Goal: Task Accomplishment & Management: Use online tool/utility

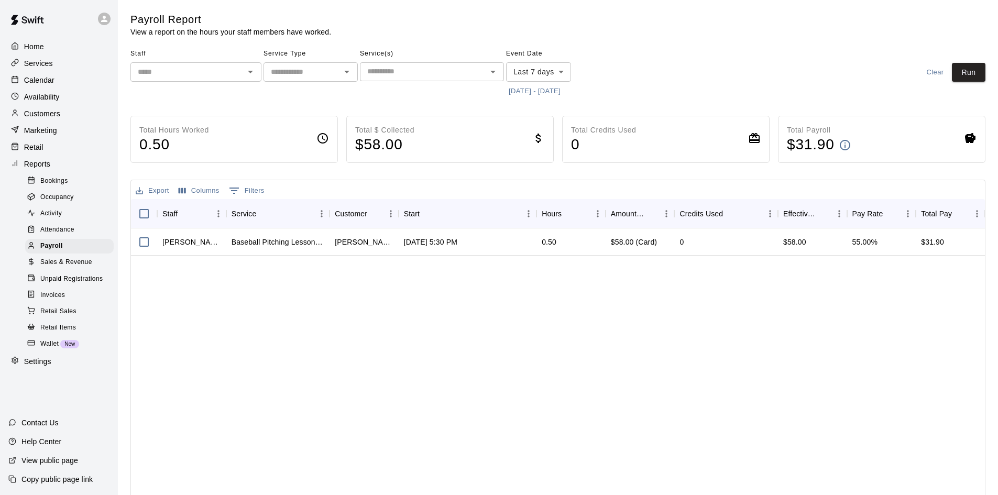
click at [34, 102] on p "Availability" at bounding box center [42, 97] width 36 height 10
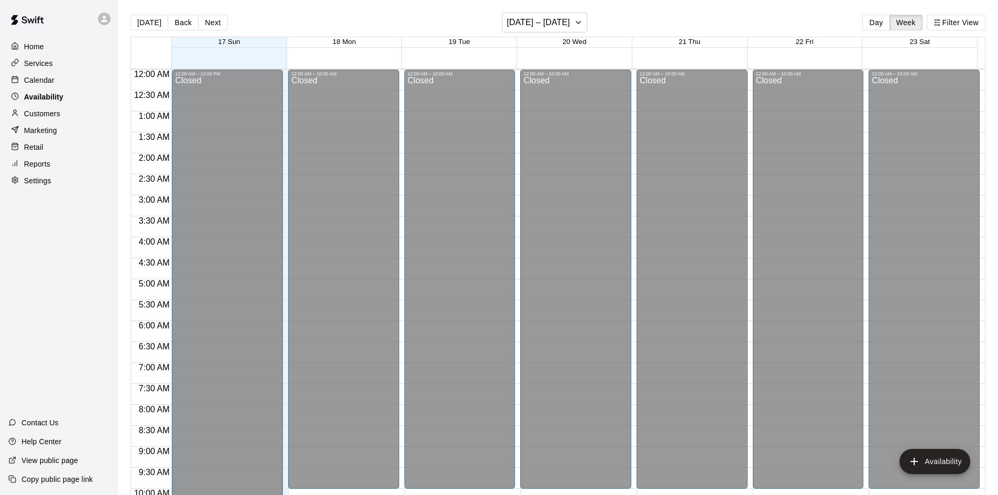
scroll to position [569, 0]
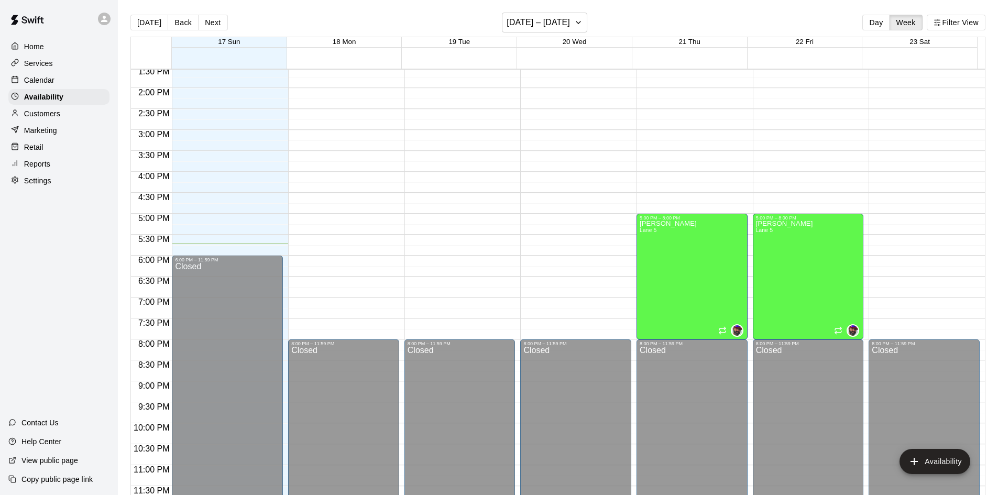
click at [34, 81] on p "Calendar" at bounding box center [39, 80] width 30 height 10
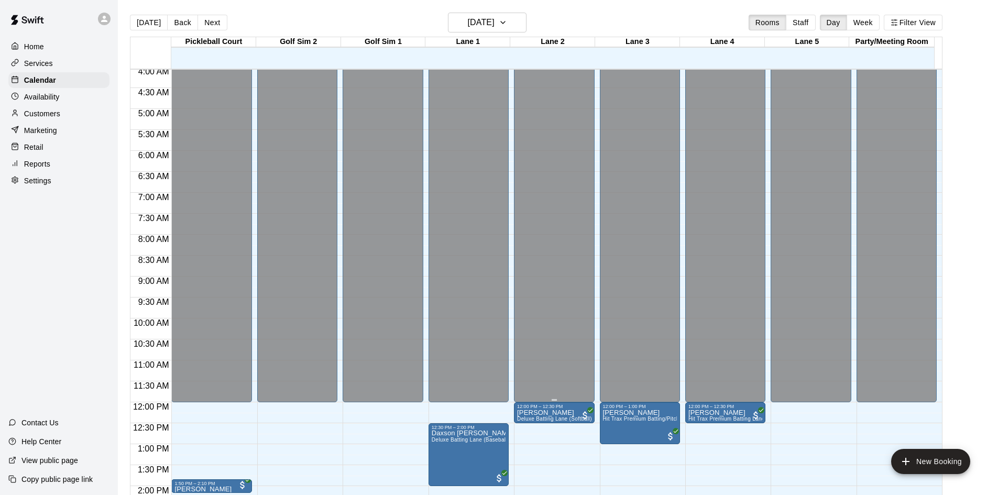
scroll to position [328, 0]
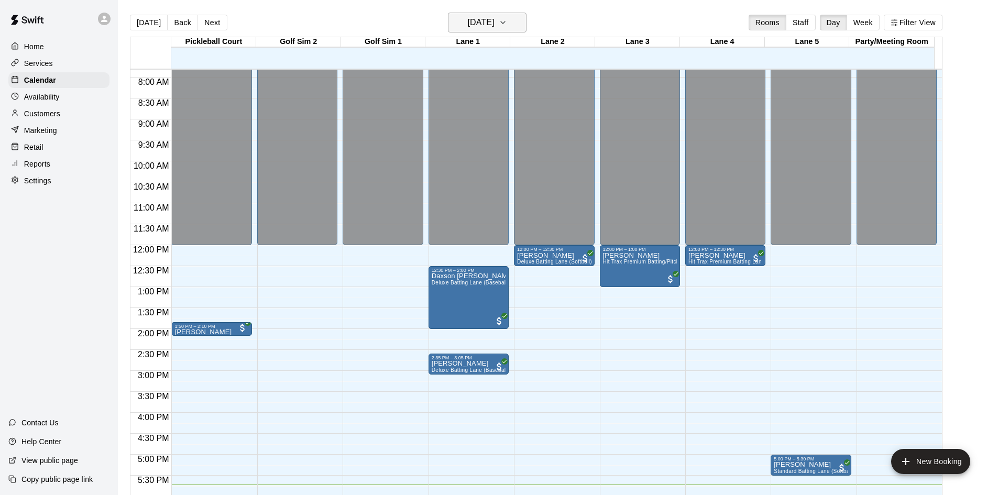
click at [495, 18] on h6 "[DATE]" at bounding box center [481, 22] width 27 height 15
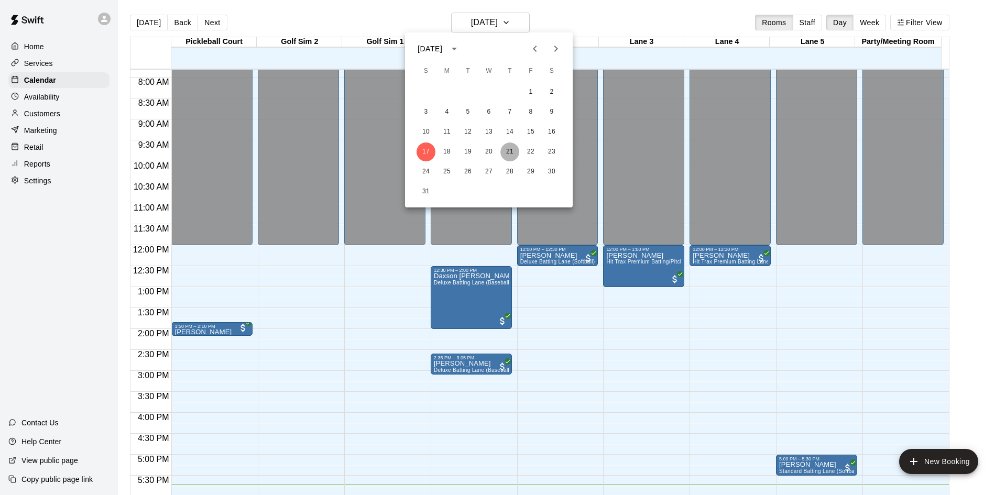
click at [506, 152] on button "21" at bounding box center [509, 152] width 19 height 19
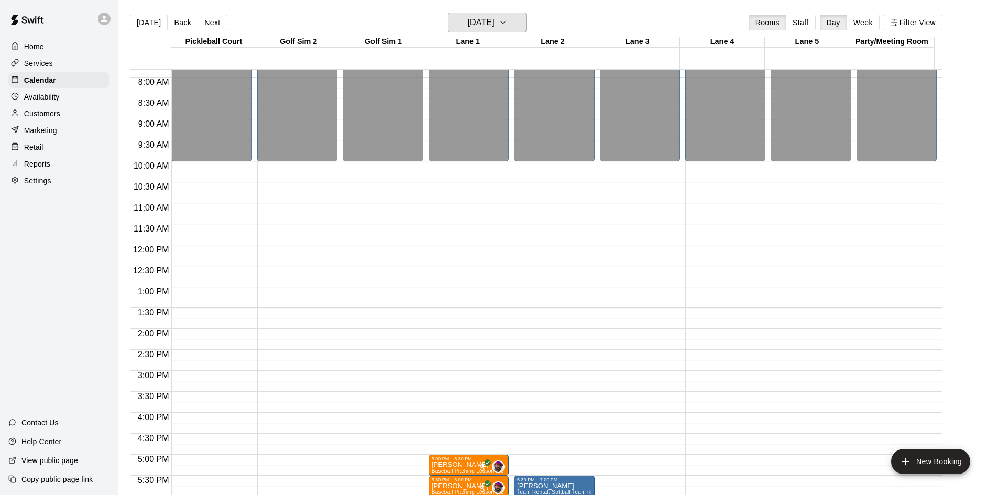
scroll to position [432, 0]
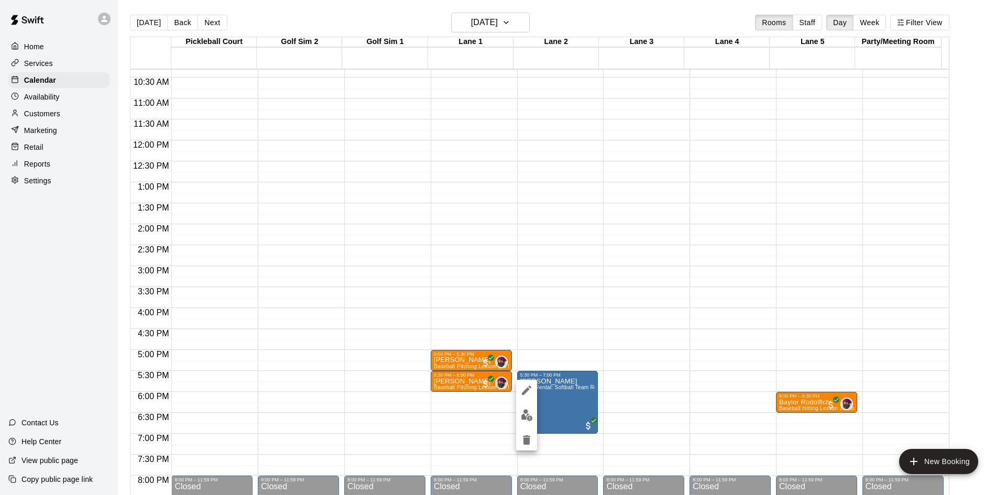
drag, startPoint x: 810, startPoint y: 404, endPoint x: 839, endPoint y: 446, distance: 51.9
click at [499, 401] on div at bounding box center [503, 247] width 1006 height 495
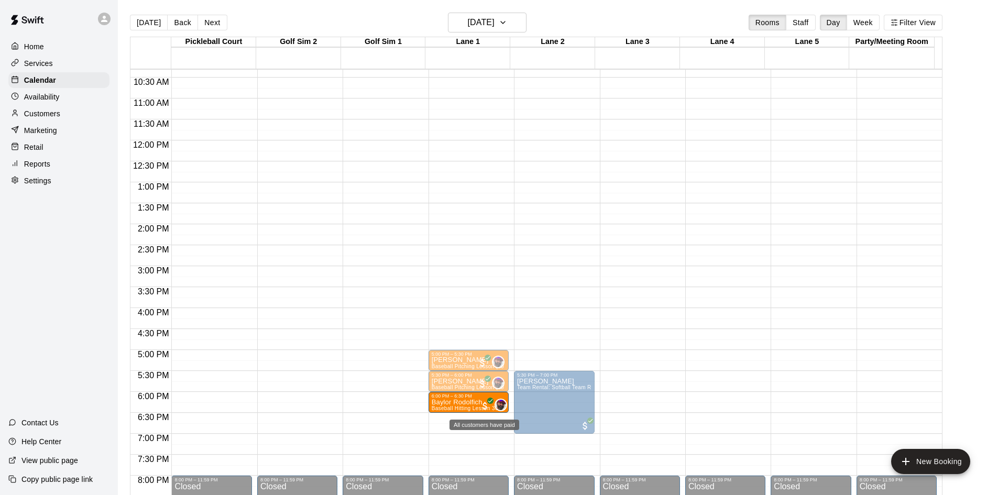
drag, startPoint x: 787, startPoint y: 406, endPoint x: 482, endPoint y: 411, distance: 305.0
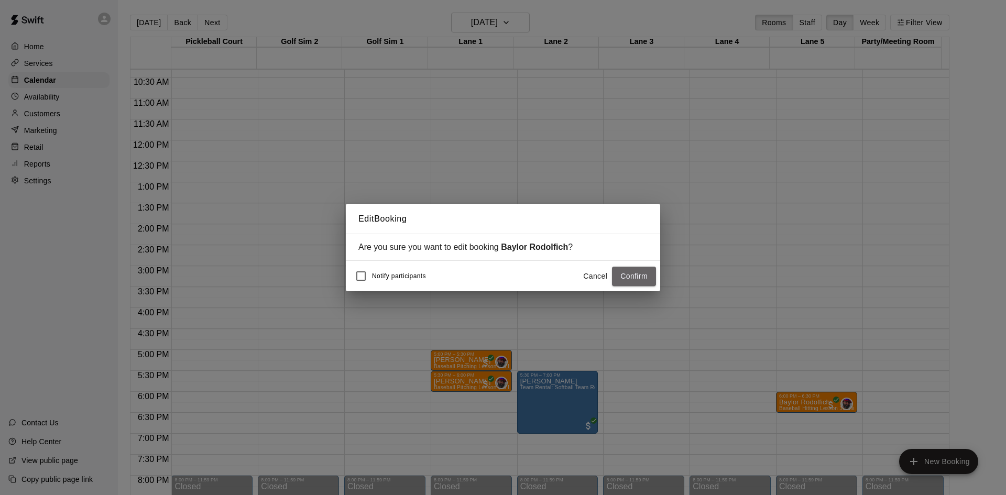
click at [636, 279] on button "Confirm" at bounding box center [634, 276] width 44 height 19
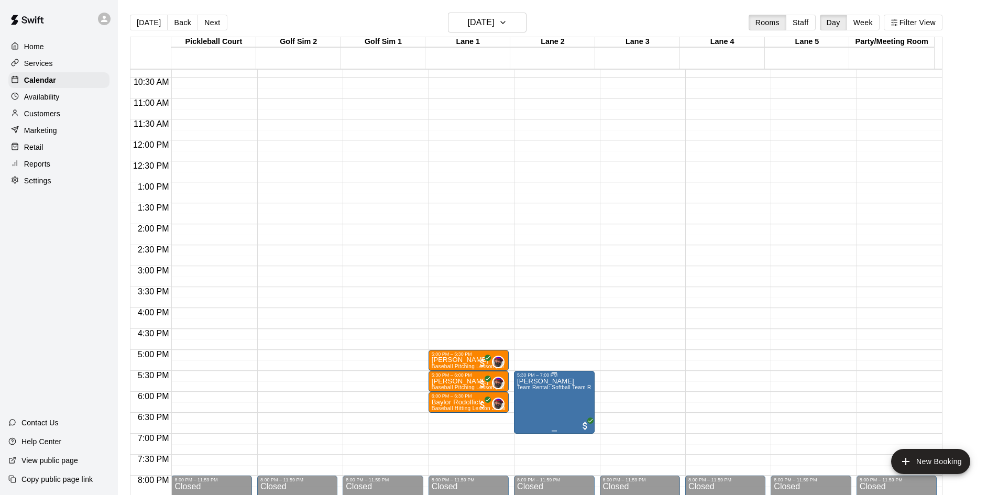
click at [550, 378] on div "5:30 PM – 7:00 PM" at bounding box center [554, 375] width 74 height 5
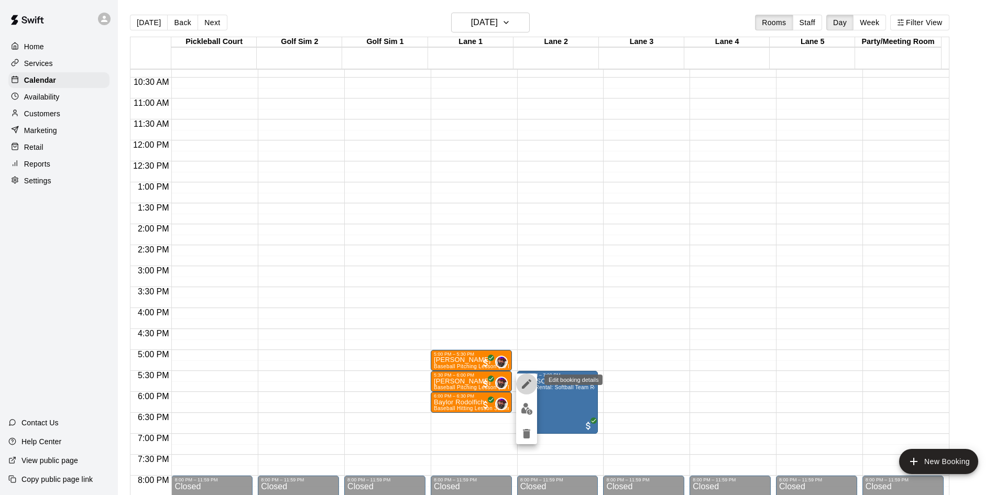
click at [524, 383] on icon "edit" at bounding box center [526, 384] width 13 height 13
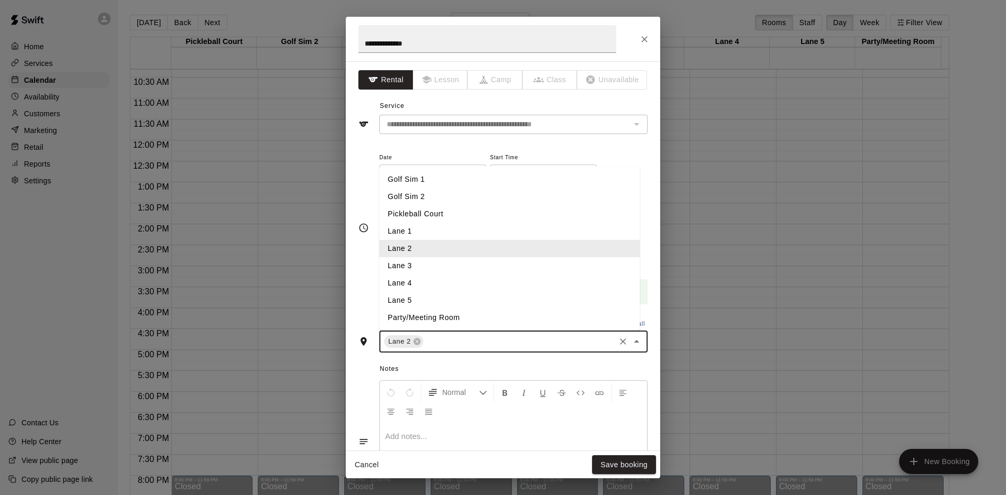
drag, startPoint x: 496, startPoint y: 342, endPoint x: 488, endPoint y: 346, distance: 8.9
click at [497, 342] on input "text" at bounding box center [519, 341] width 189 height 13
click at [411, 299] on li "Lane 5" at bounding box center [509, 300] width 260 height 17
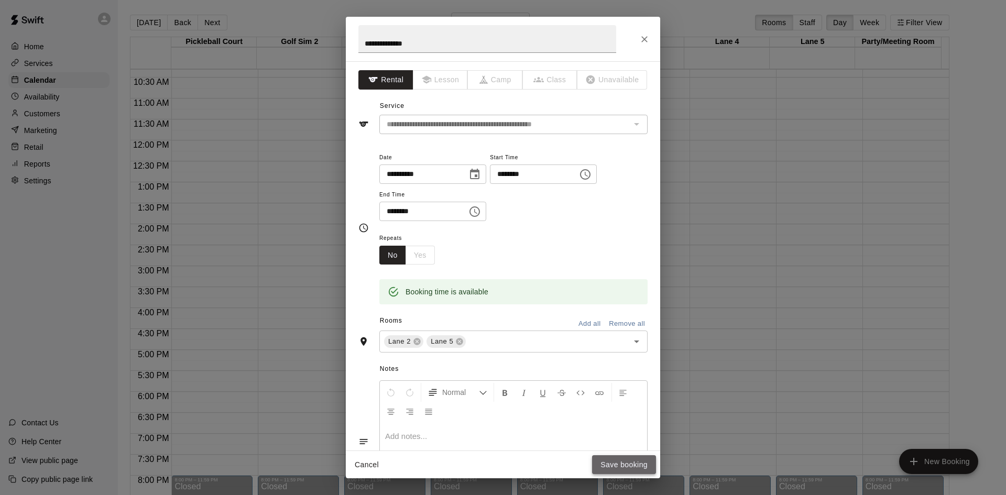
click at [617, 467] on button "Save booking" at bounding box center [624, 464] width 64 height 19
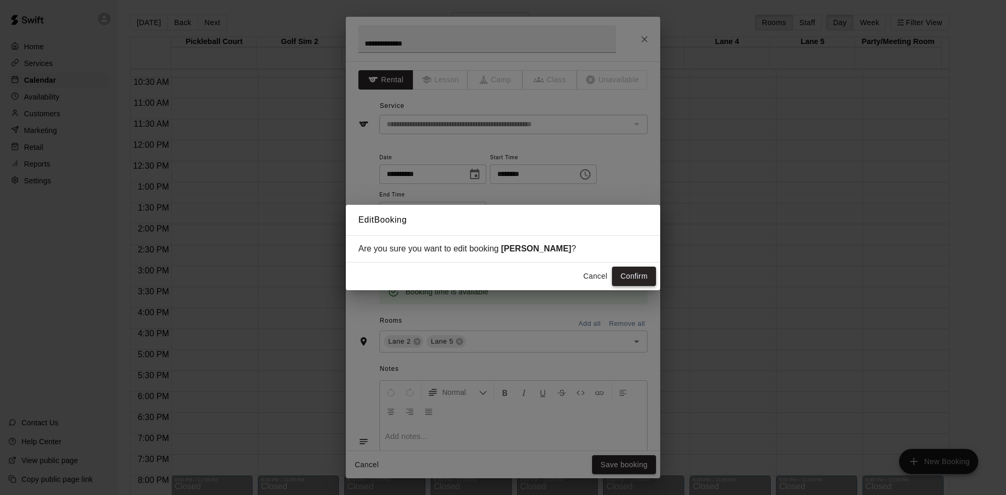
click at [628, 279] on button "Confirm" at bounding box center [634, 276] width 44 height 19
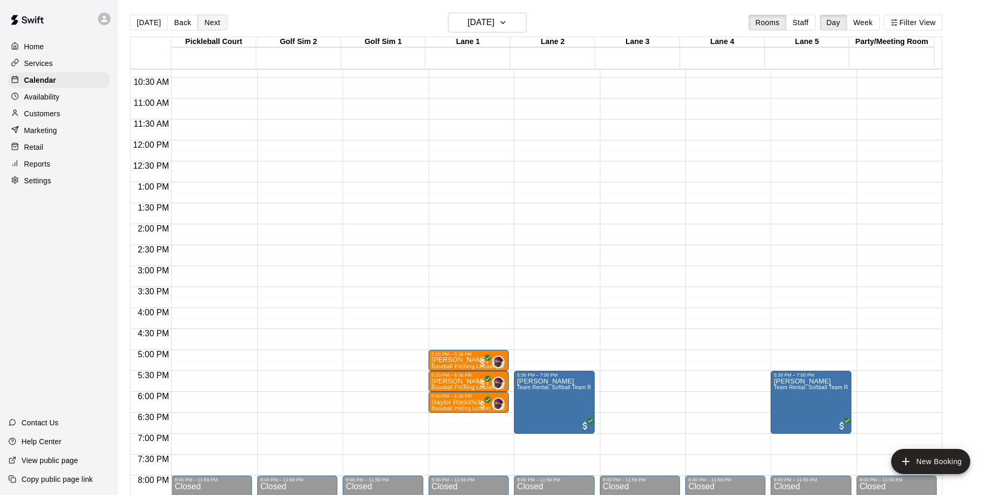
click at [205, 26] on button "Next" at bounding box center [212, 23] width 29 height 16
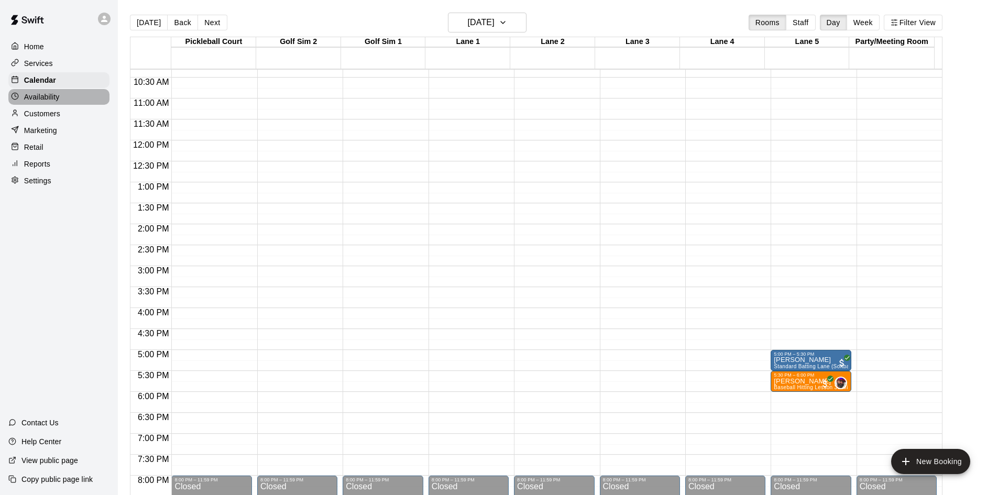
click at [42, 101] on p "Availability" at bounding box center [42, 97] width 36 height 10
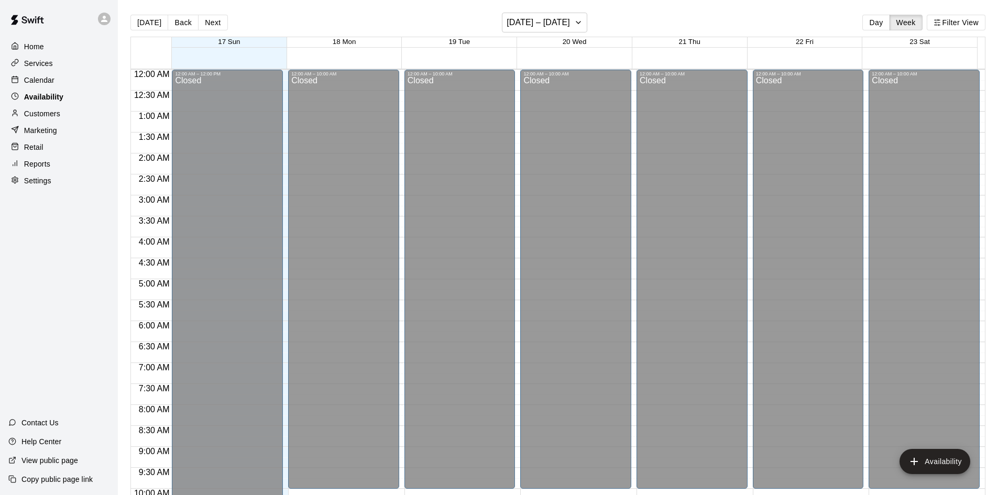
scroll to position [569, 0]
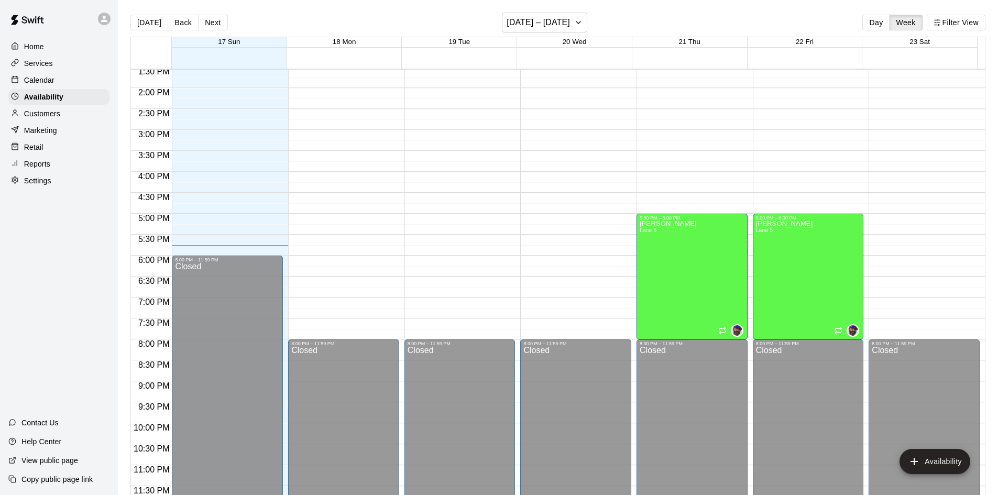
click at [54, 85] on div "Calendar" at bounding box center [58, 80] width 101 height 16
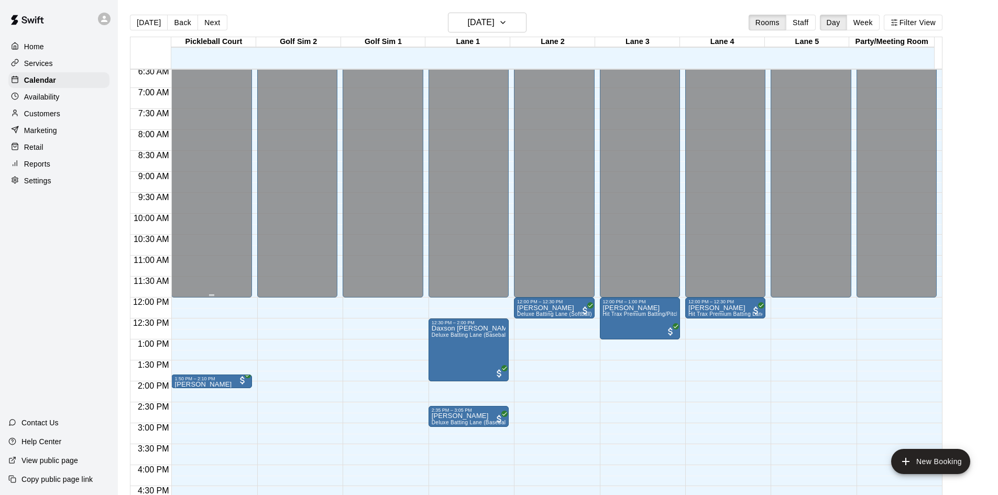
scroll to position [328, 0]
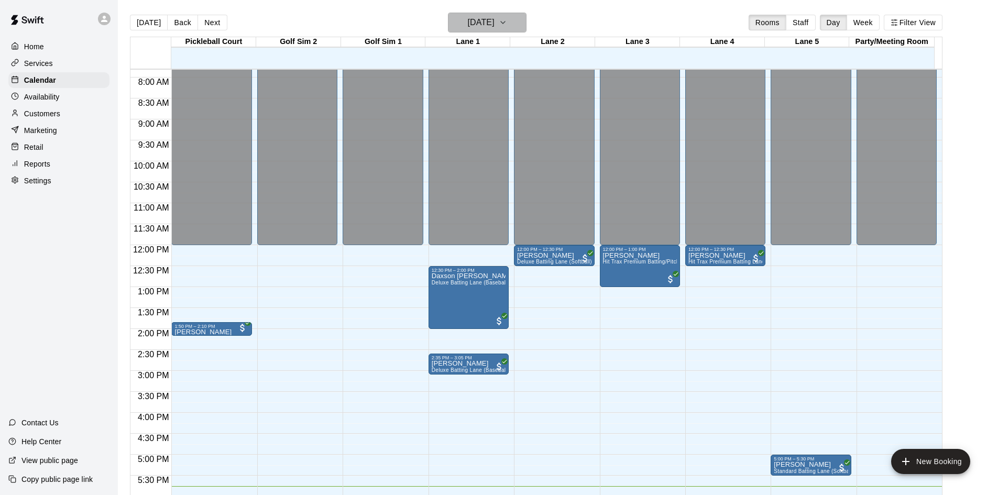
click at [468, 23] on h6 "[DATE]" at bounding box center [481, 22] width 27 height 15
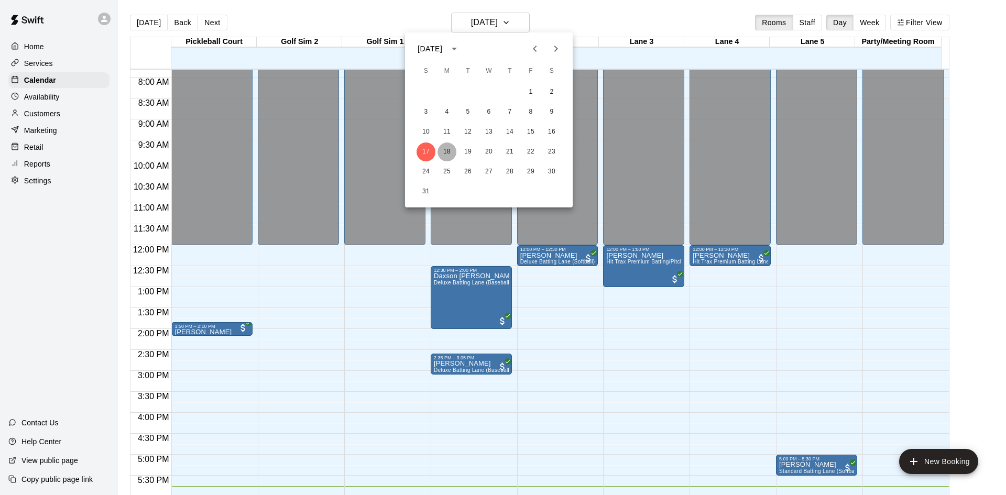
click at [445, 145] on button "18" at bounding box center [447, 152] width 19 height 19
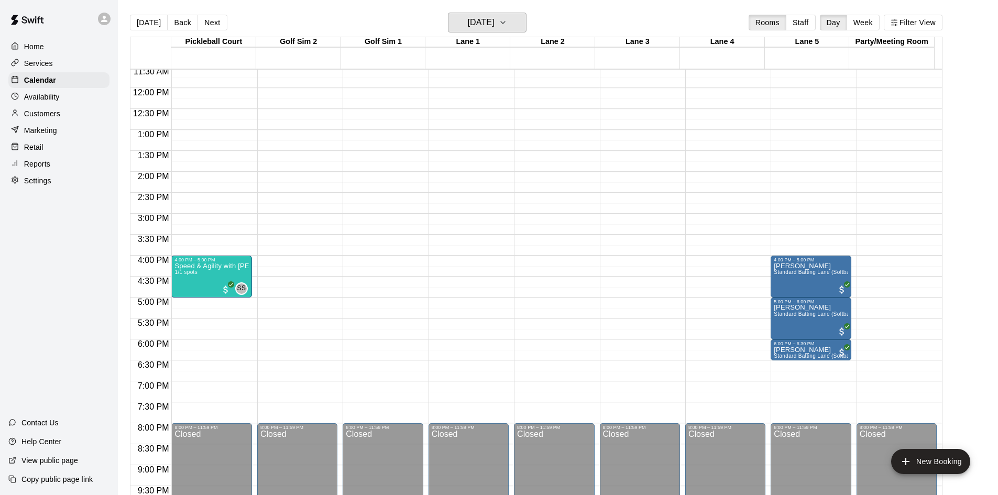
scroll to position [380, 0]
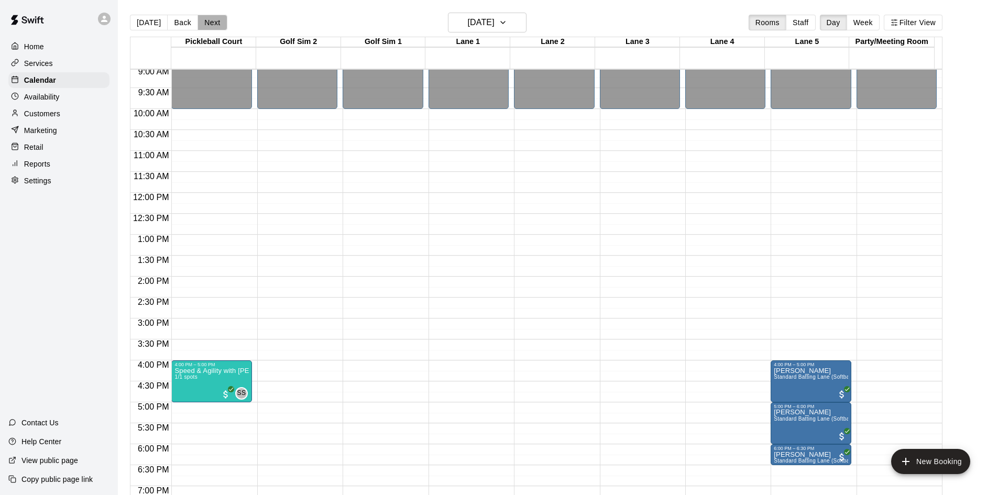
click at [213, 22] on button "Next" at bounding box center [212, 23] width 29 height 16
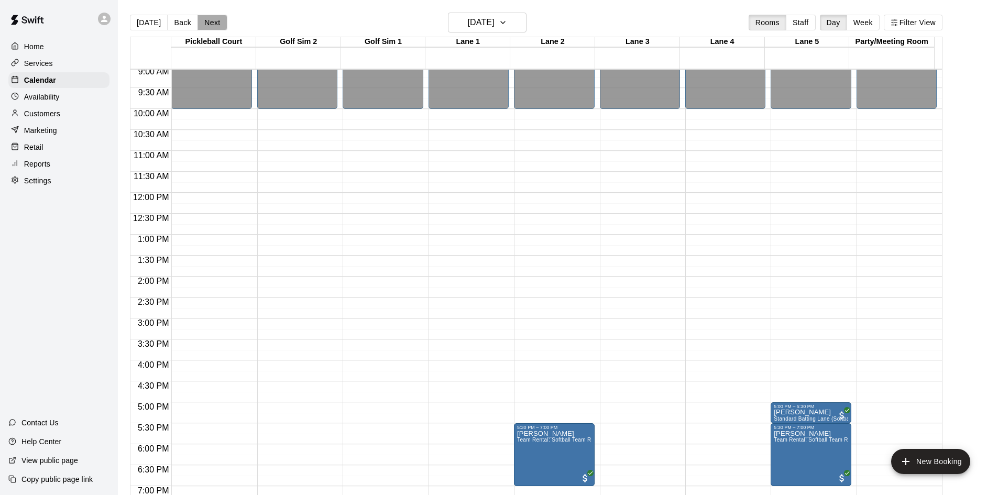
click at [214, 23] on button "Next" at bounding box center [212, 23] width 29 height 16
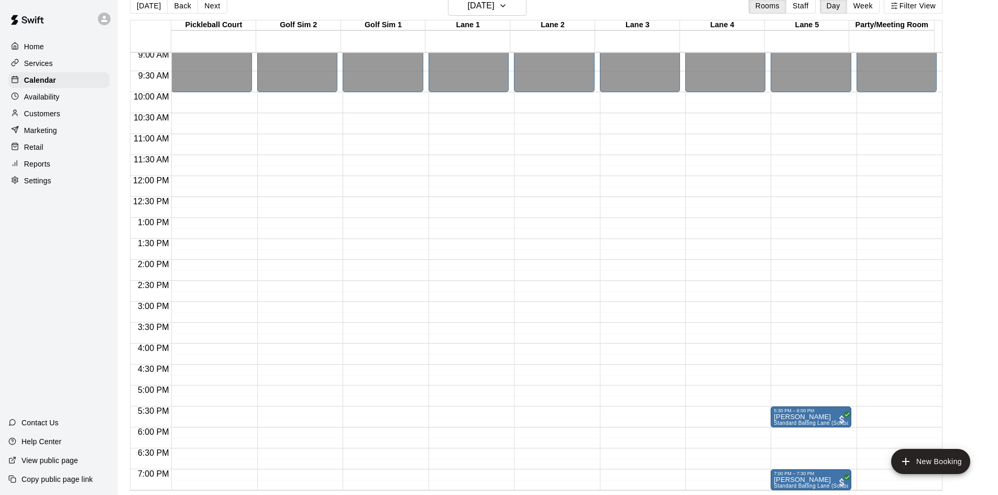
scroll to position [0, 0]
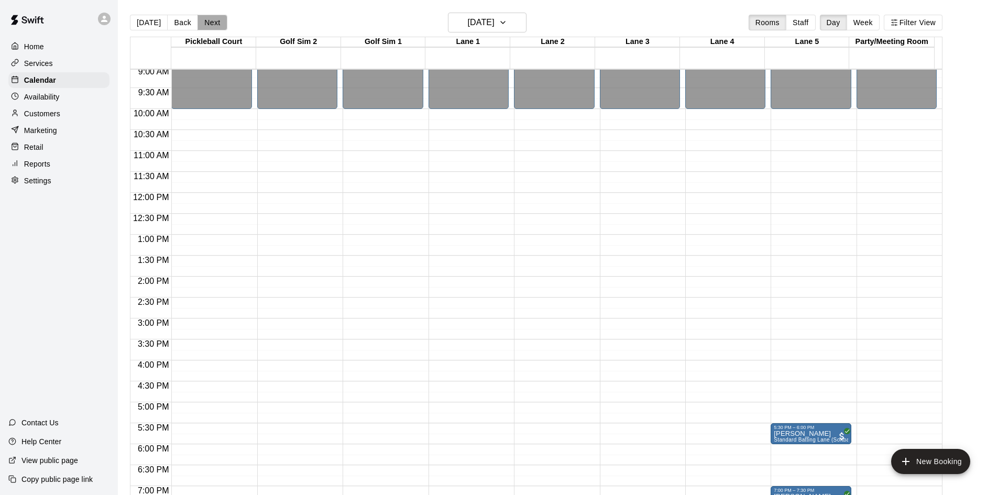
click at [207, 20] on button "Next" at bounding box center [212, 23] width 29 height 16
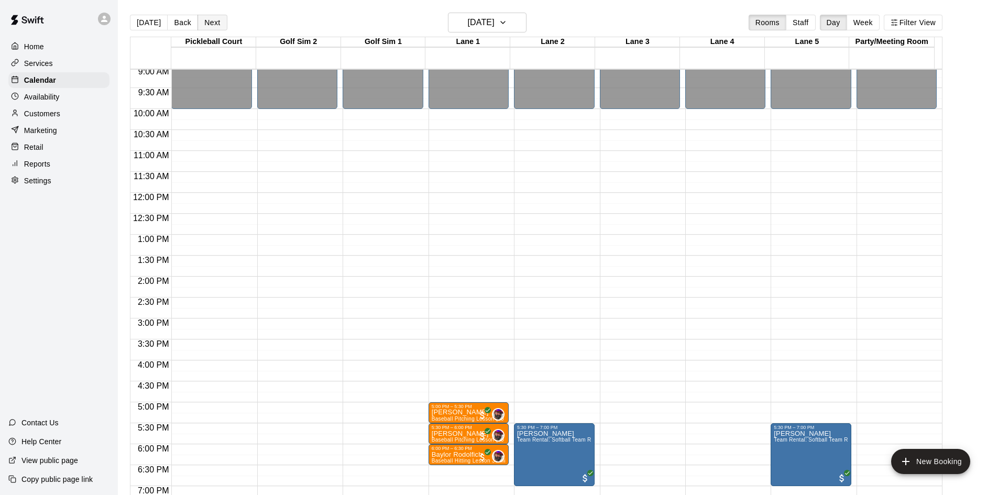
click at [219, 15] on button "Next" at bounding box center [212, 23] width 29 height 16
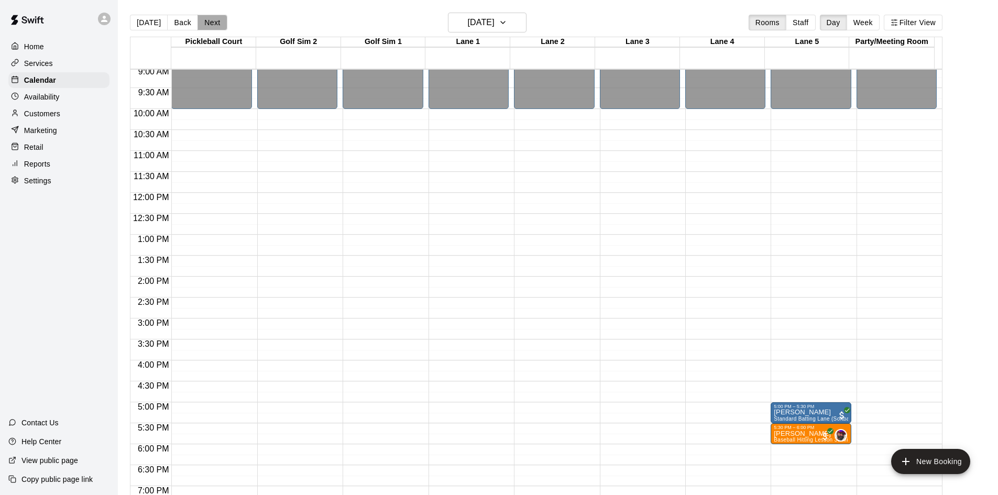
click at [220, 16] on button "Next" at bounding box center [212, 23] width 29 height 16
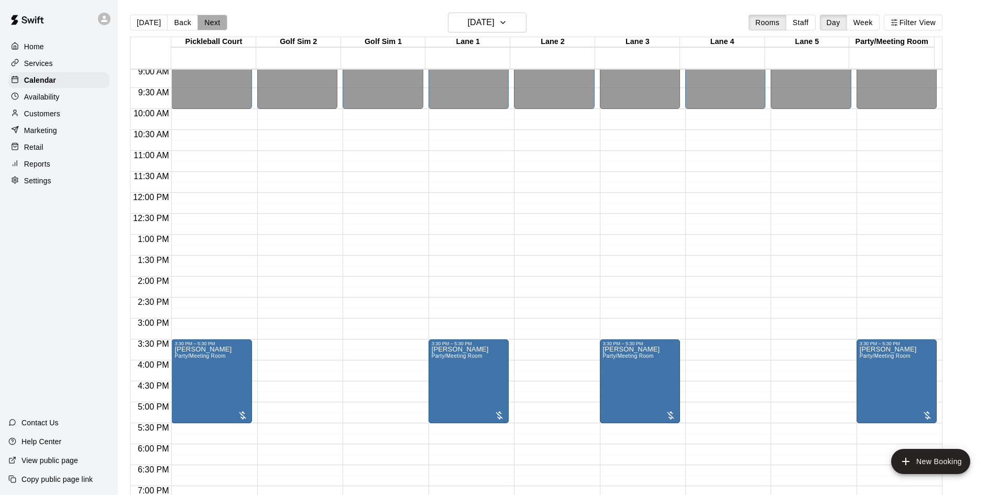
click at [220, 16] on button "Next" at bounding box center [212, 23] width 29 height 16
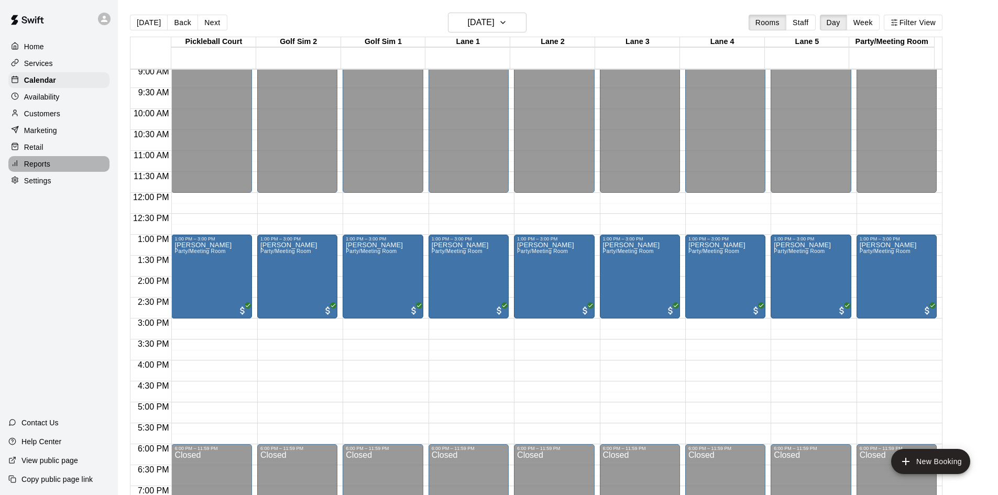
click at [32, 163] on p "Reports" at bounding box center [37, 164] width 26 height 10
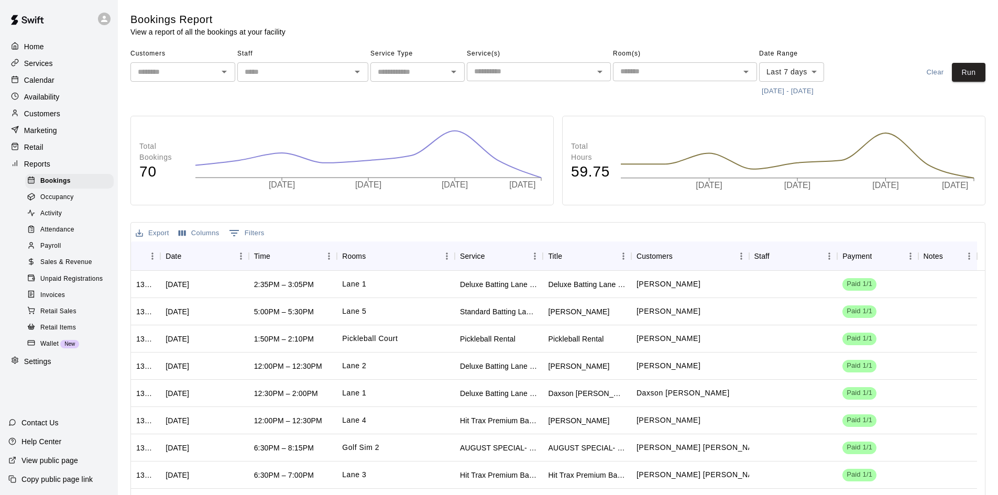
click at [65, 268] on span "Sales & Revenue" at bounding box center [66, 262] width 52 height 10
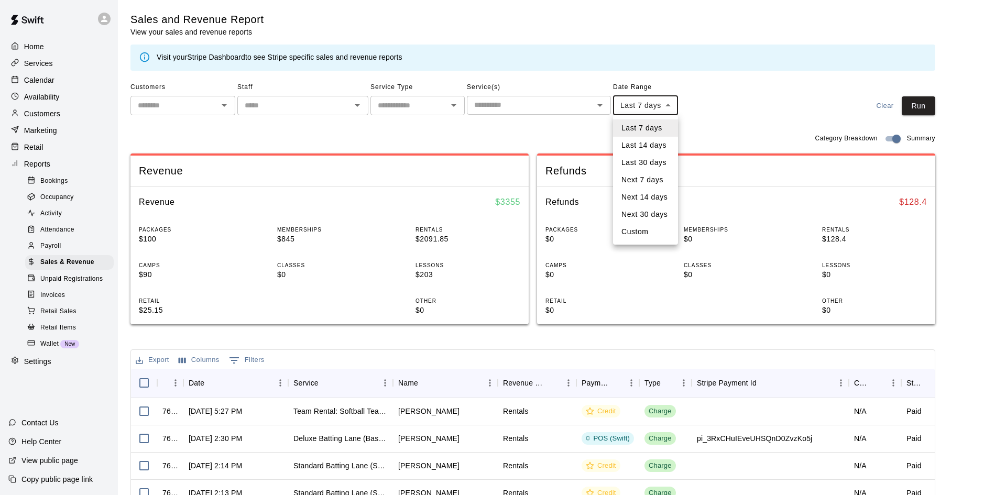
click at [671, 105] on body "Home Services Calendar Availability Customers Marketing Retail Reports Bookings…" at bounding box center [503, 360] width 1006 height 721
click at [646, 239] on li "Custom" at bounding box center [645, 231] width 65 height 17
type input "******"
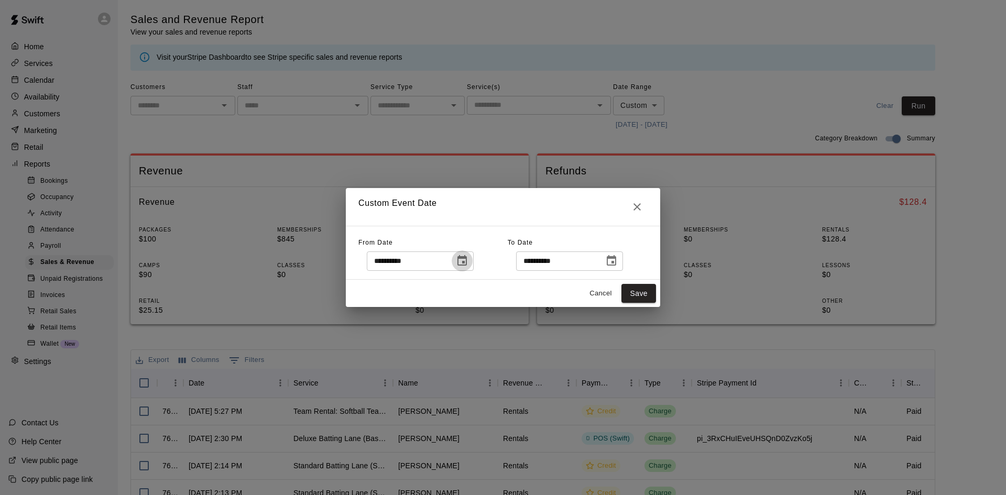
click at [467, 260] on icon "Choose date, selected date is Aug 10, 2025" at bounding box center [461, 260] width 9 height 10
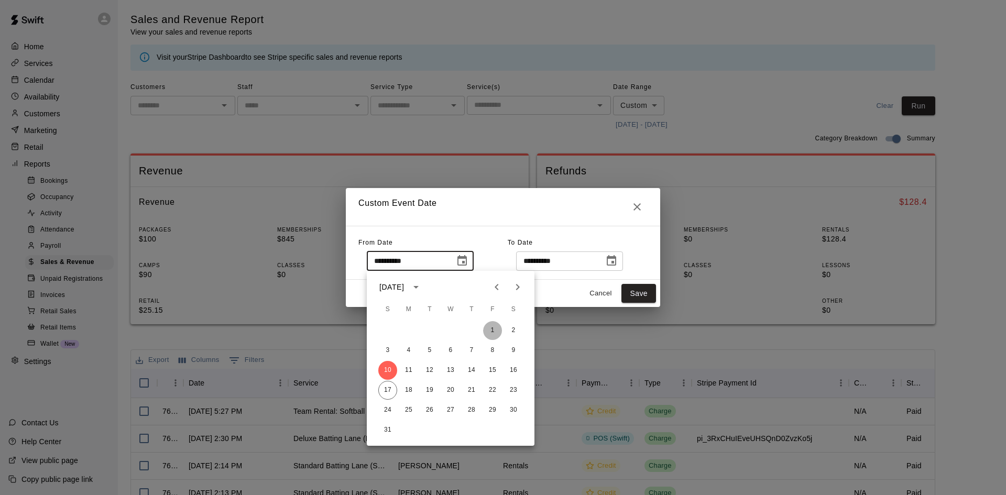
click at [495, 325] on button "1" at bounding box center [492, 330] width 19 height 19
type input "**********"
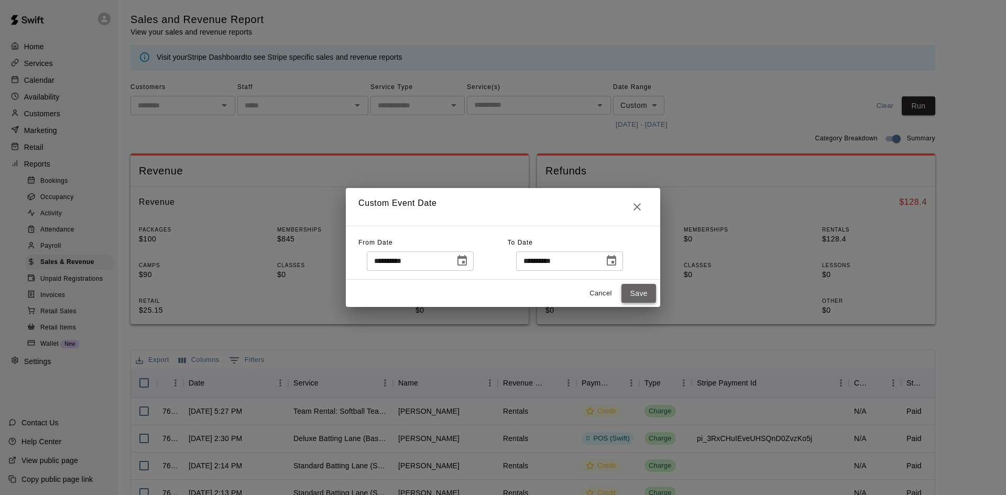
click at [632, 298] on button "Save" at bounding box center [638, 293] width 35 height 19
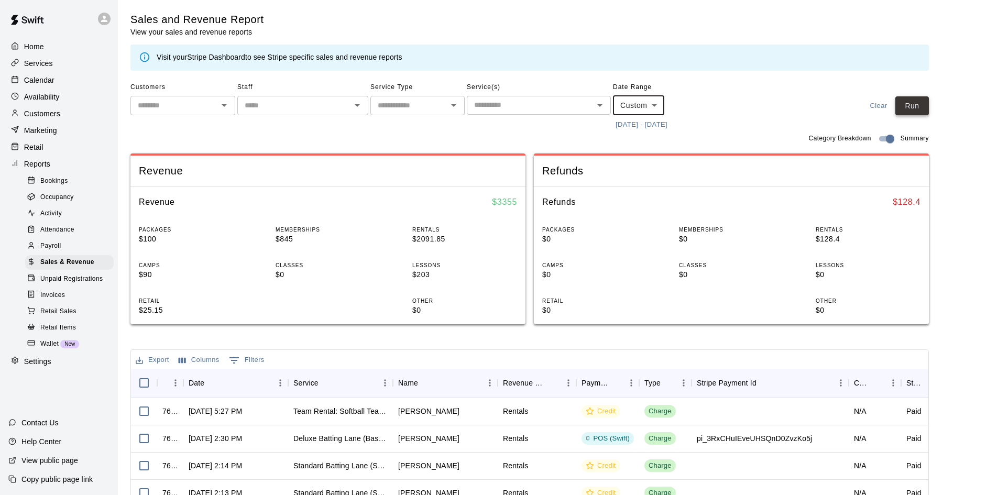
click at [915, 102] on button "Run" at bounding box center [913, 105] width 34 height 19
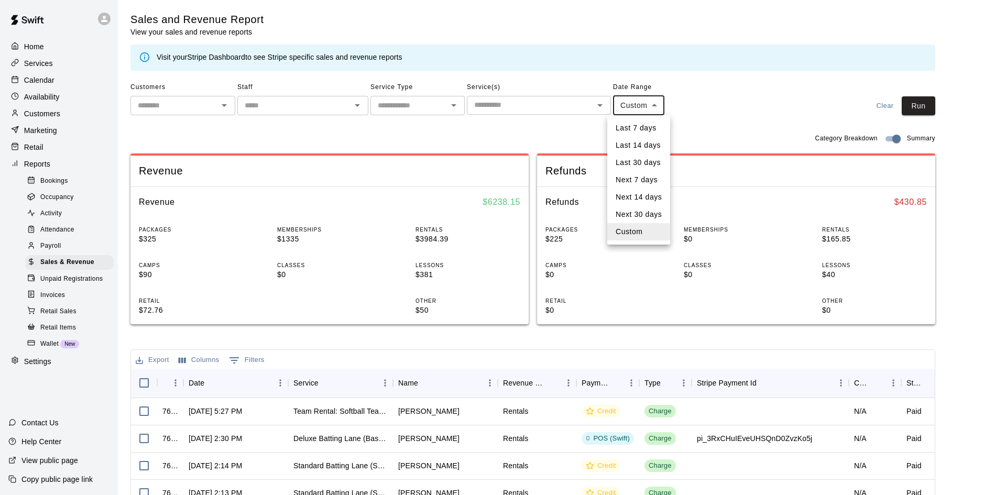
click at [659, 105] on body "Home Services Calendar Availability Customers Marketing Retail Reports Bookings…" at bounding box center [503, 360] width 1006 height 721
click at [679, 128] on div at bounding box center [503, 247] width 1006 height 495
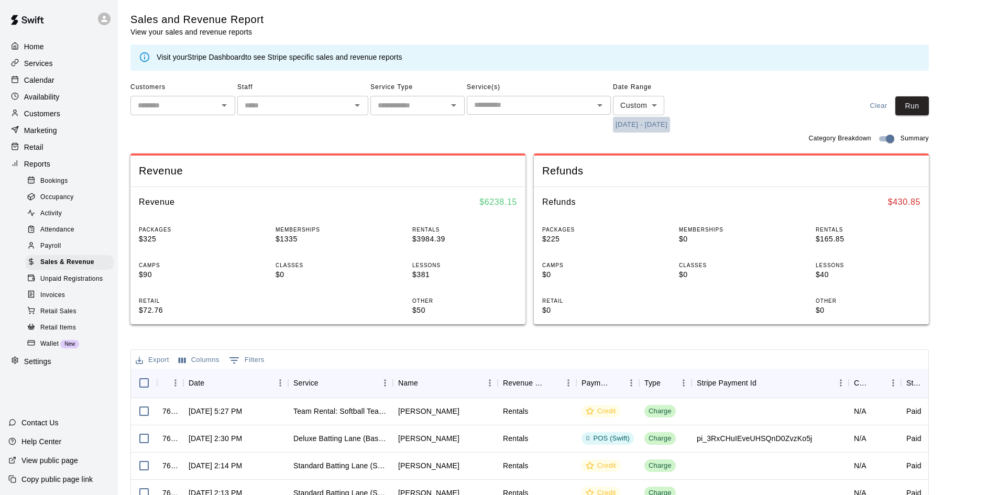
click at [669, 127] on button "[DATE] - [DATE]" at bounding box center [641, 125] width 57 height 16
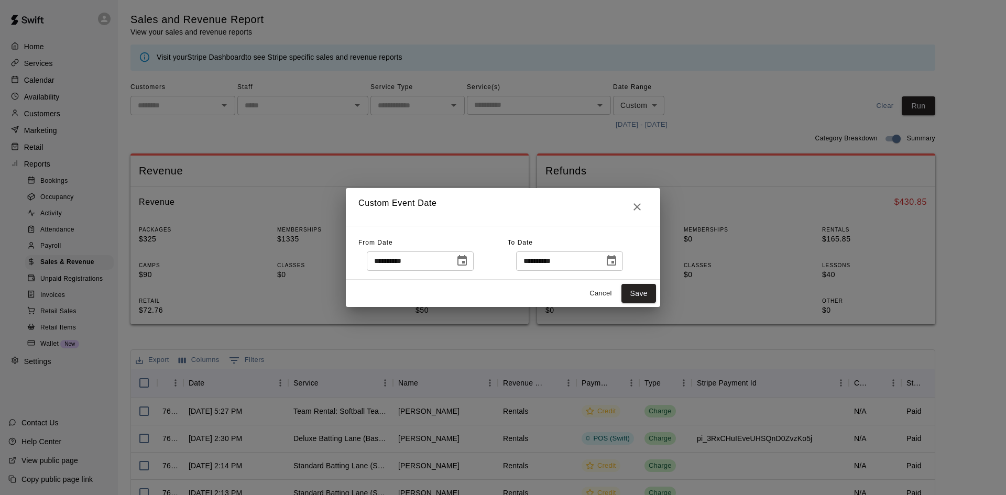
click at [468, 262] on icon "Choose date, selected date is Aug 1, 2025" at bounding box center [462, 261] width 13 height 13
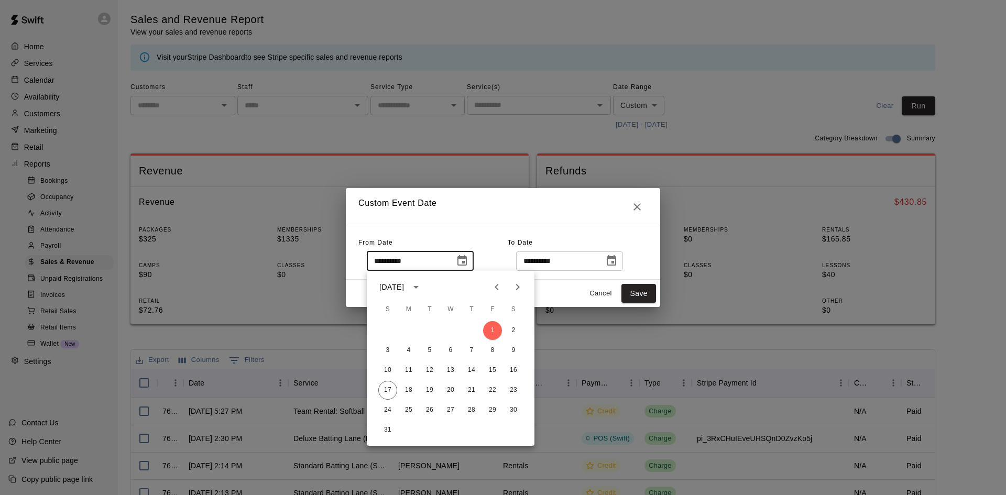
click at [494, 287] on icon "Previous month" at bounding box center [496, 287] width 13 height 13
click at [427, 331] on button "1" at bounding box center [429, 330] width 19 height 19
type input "**********"
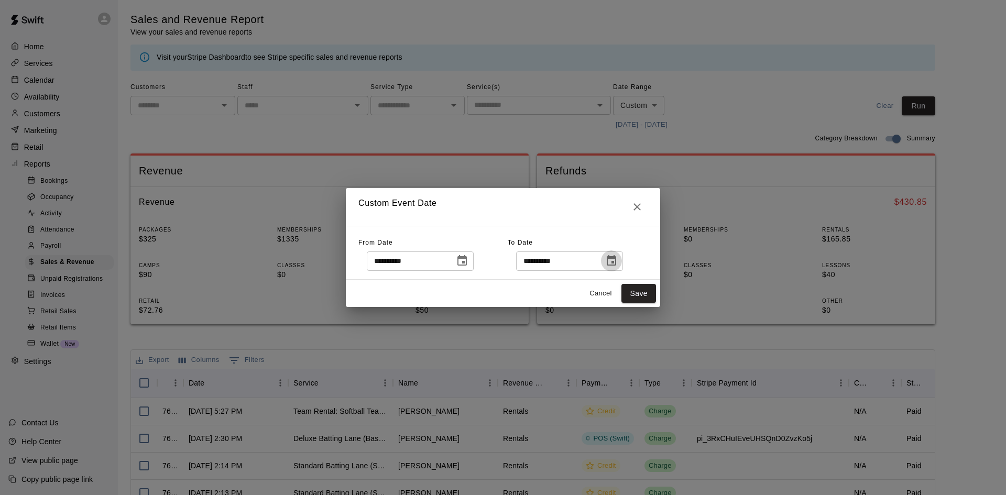
click at [618, 259] on icon "Choose date, selected date is Aug 17, 2025" at bounding box center [611, 261] width 13 height 13
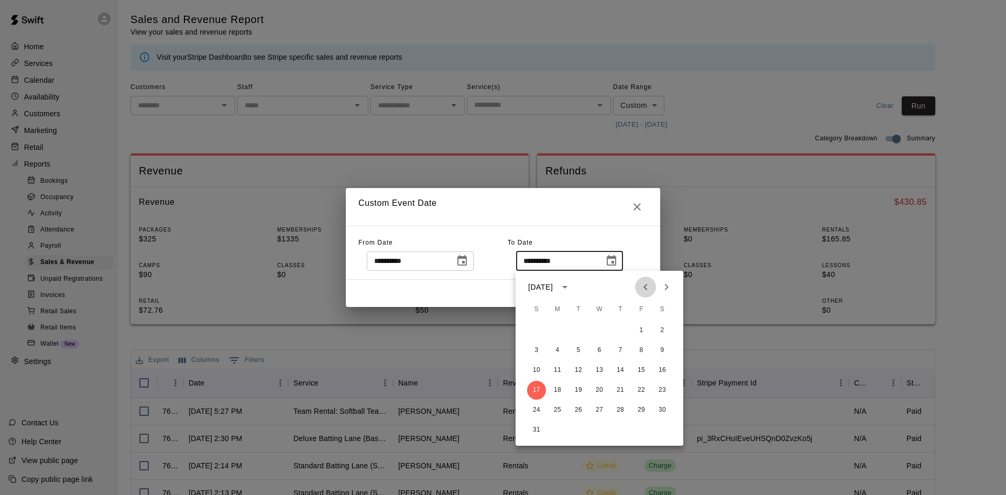
click at [644, 285] on icon "Previous month" at bounding box center [645, 287] width 13 height 13
click at [618, 364] on button "17" at bounding box center [620, 370] width 19 height 19
type input "**********"
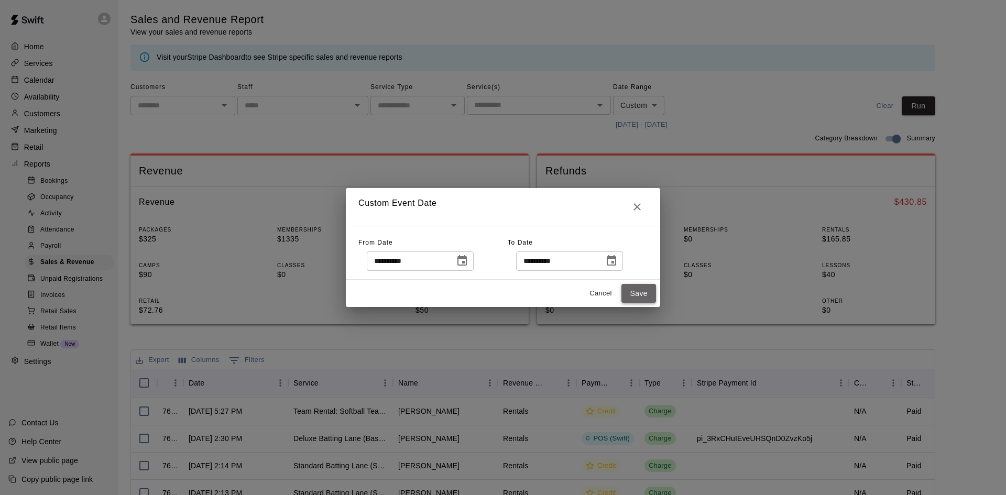
click at [642, 294] on button "Save" at bounding box center [638, 293] width 35 height 19
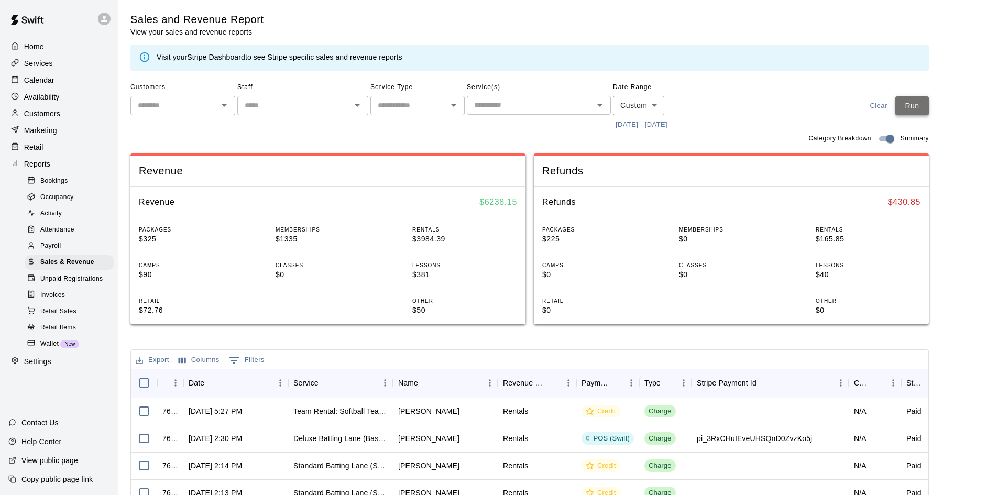
click at [921, 110] on button "Run" at bounding box center [913, 105] width 34 height 19
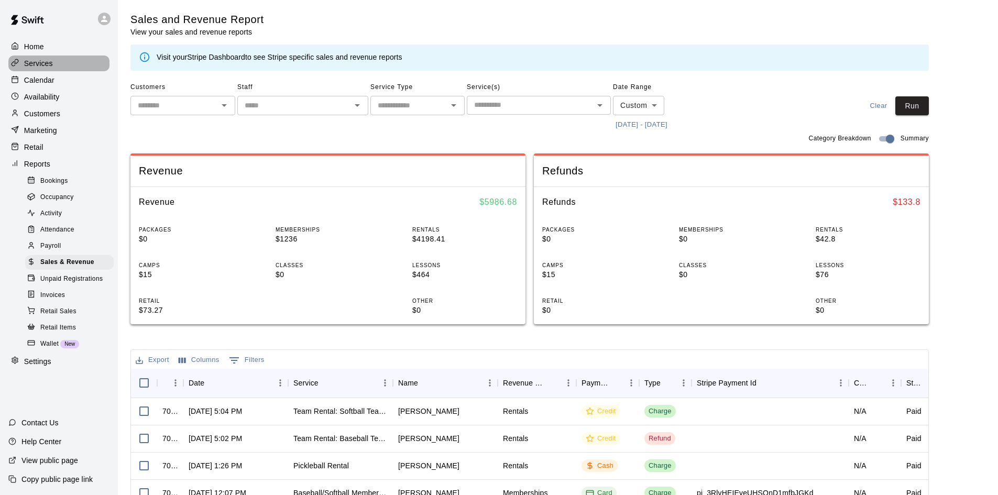
click at [42, 64] on p "Services" at bounding box center [38, 63] width 29 height 10
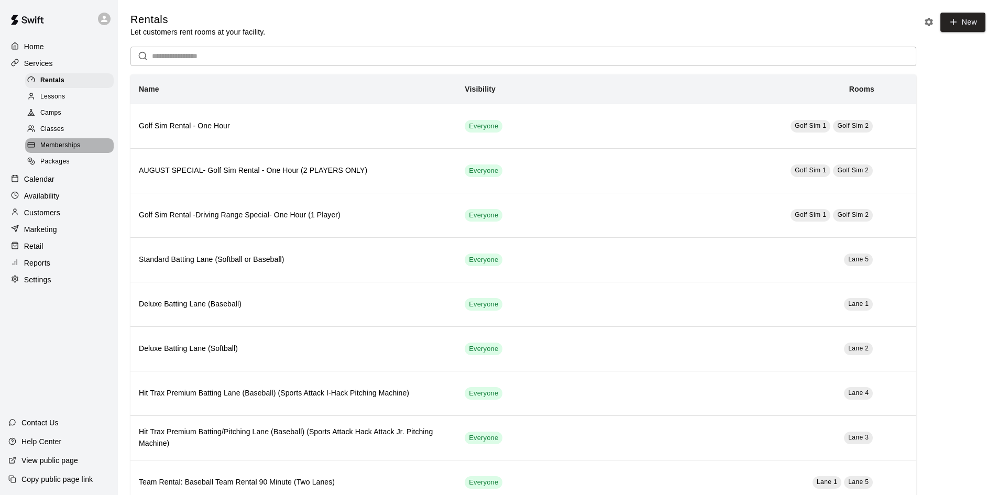
click at [61, 150] on span "Memberships" at bounding box center [60, 145] width 40 height 10
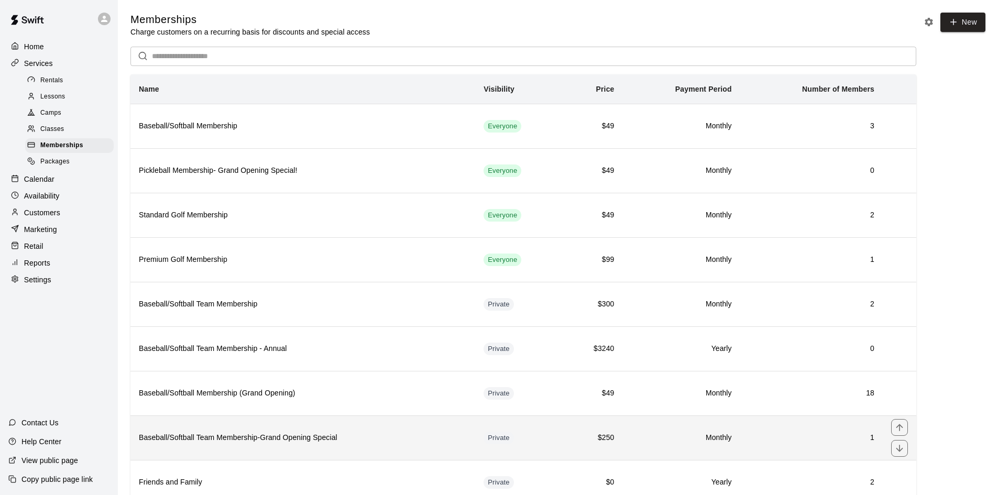
scroll to position [52, 0]
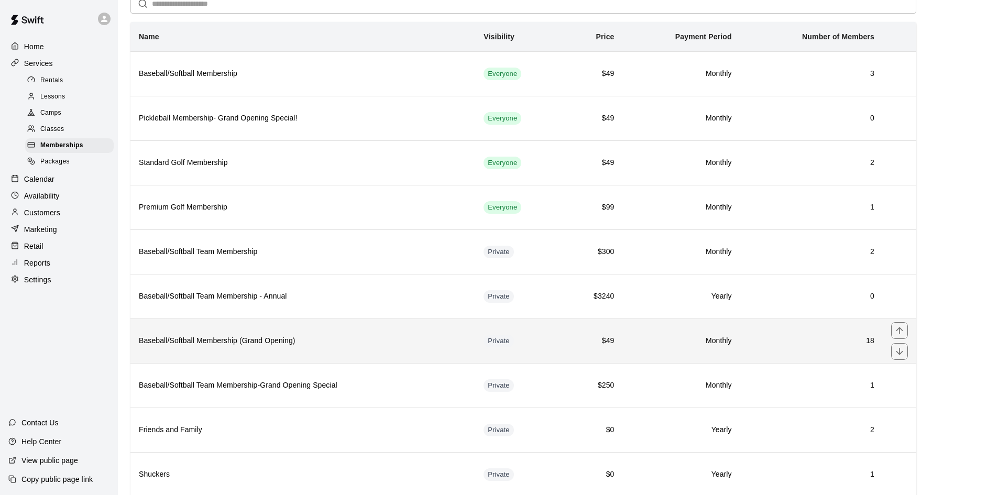
click at [255, 349] on th "Baseball/Softball Membership (Grand Opening)" at bounding box center [302, 341] width 345 height 45
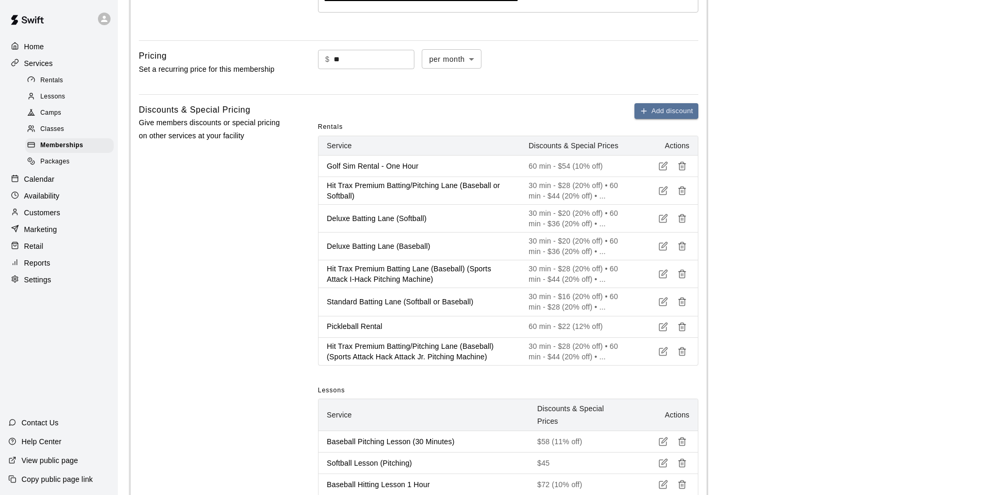
scroll to position [520, 0]
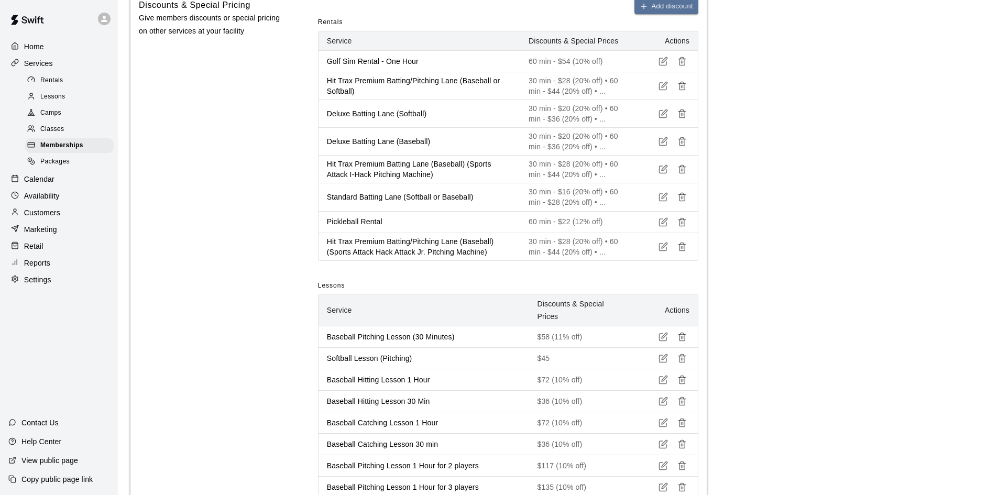
click at [31, 45] on p "Home" at bounding box center [34, 46] width 20 height 10
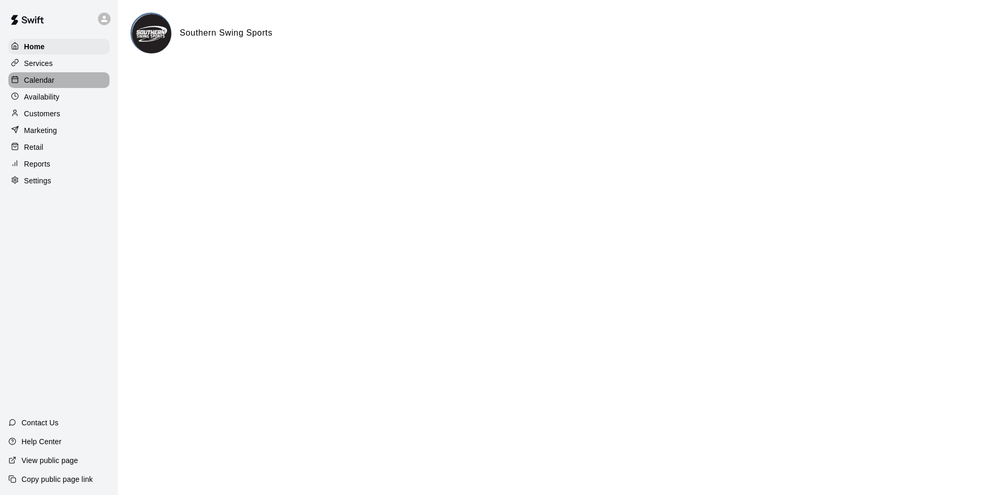
click at [44, 77] on p "Calendar" at bounding box center [39, 80] width 30 height 10
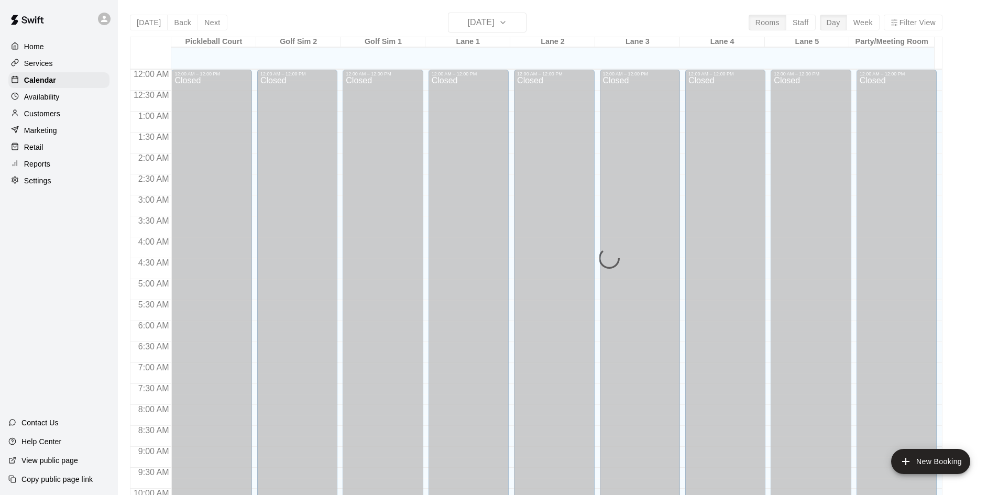
scroll to position [537, 0]
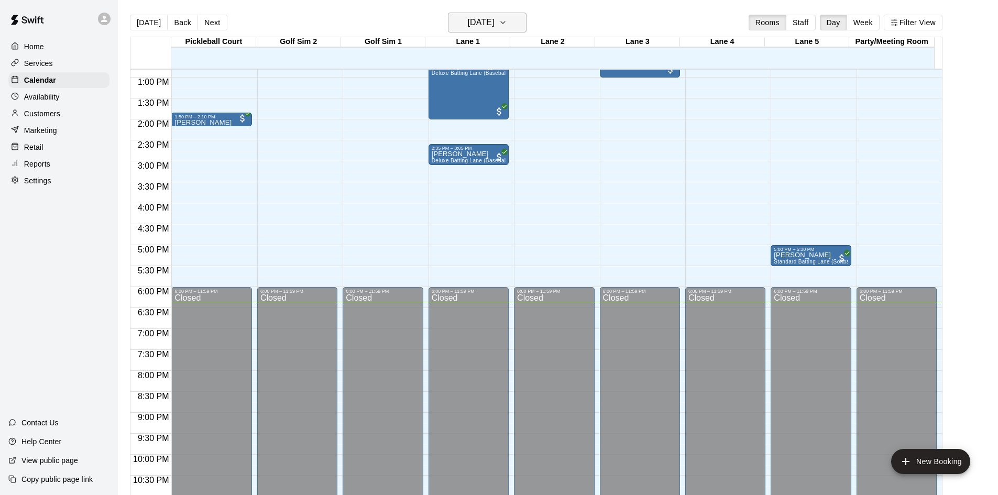
click at [495, 23] on h6 "[DATE]" at bounding box center [481, 22] width 27 height 15
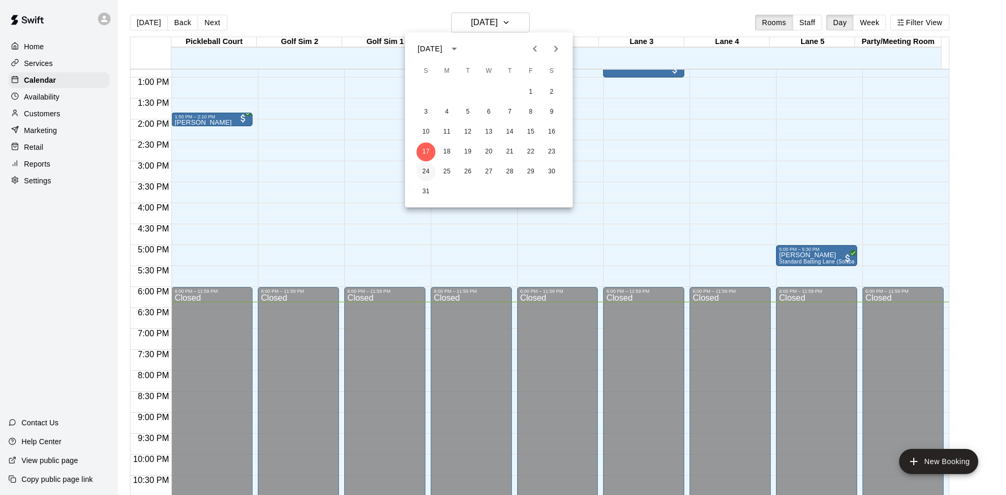
click at [427, 172] on button "24" at bounding box center [426, 171] width 19 height 19
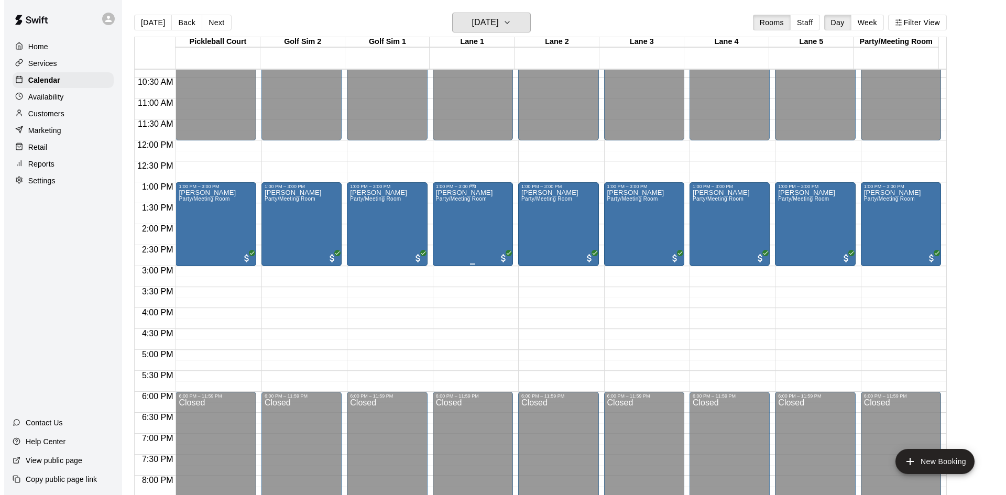
scroll to position [380, 0]
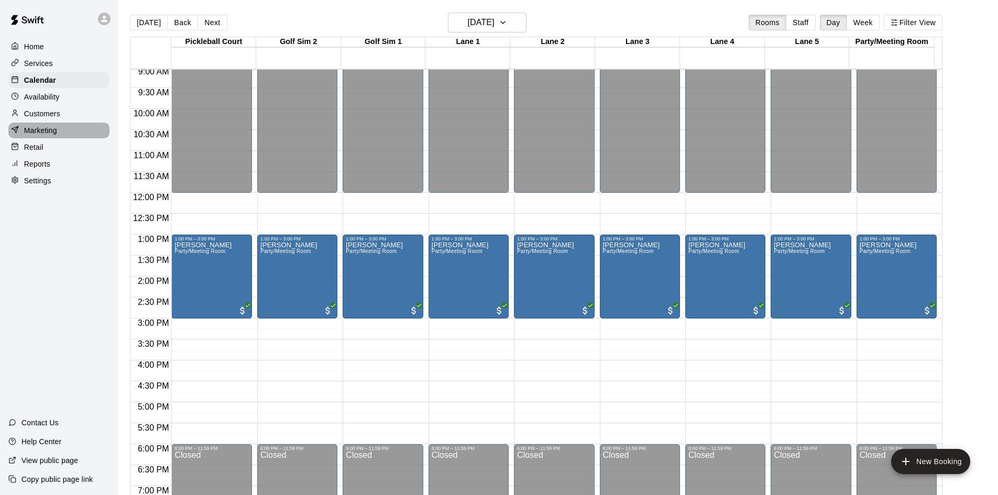
click at [48, 132] on p "Marketing" at bounding box center [40, 130] width 33 height 10
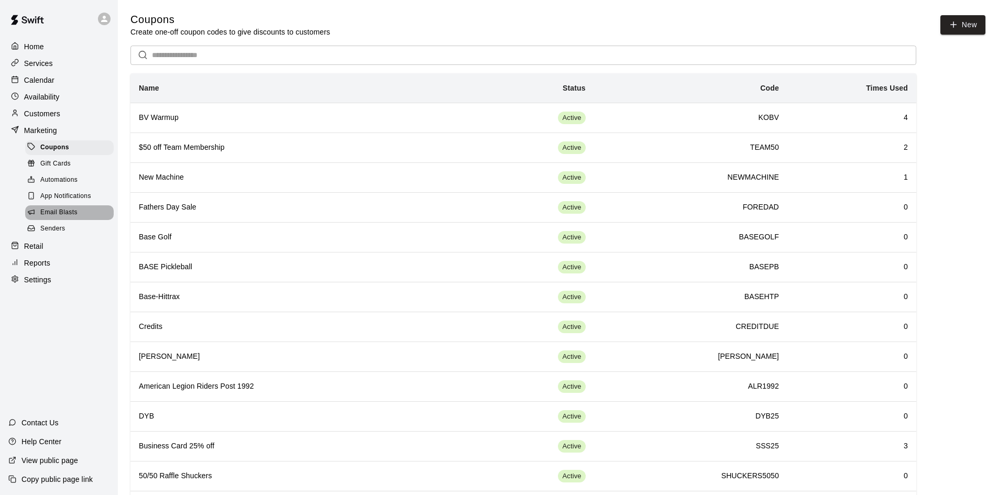
click at [63, 218] on span "Email Blasts" at bounding box center [58, 213] width 37 height 10
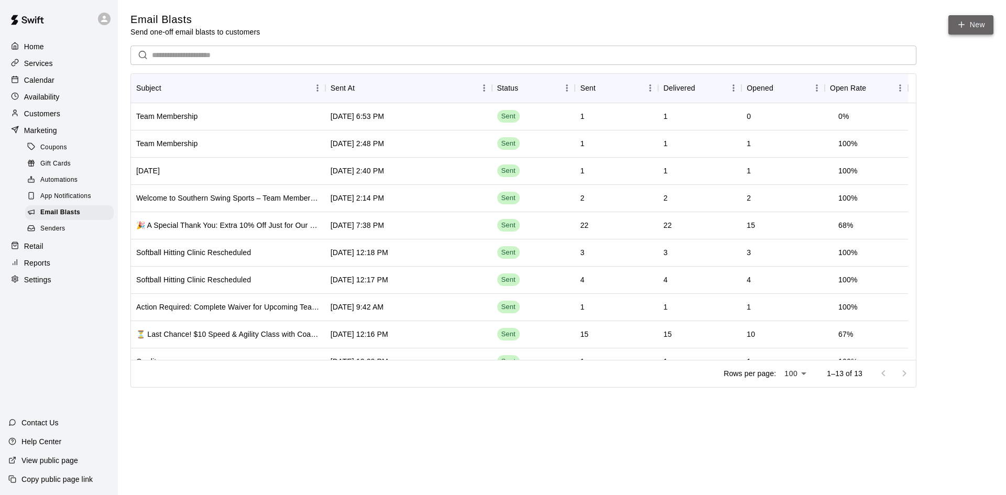
click at [975, 24] on link "New" at bounding box center [970, 24] width 45 height 19
